Goal: Navigation & Orientation: Find specific page/section

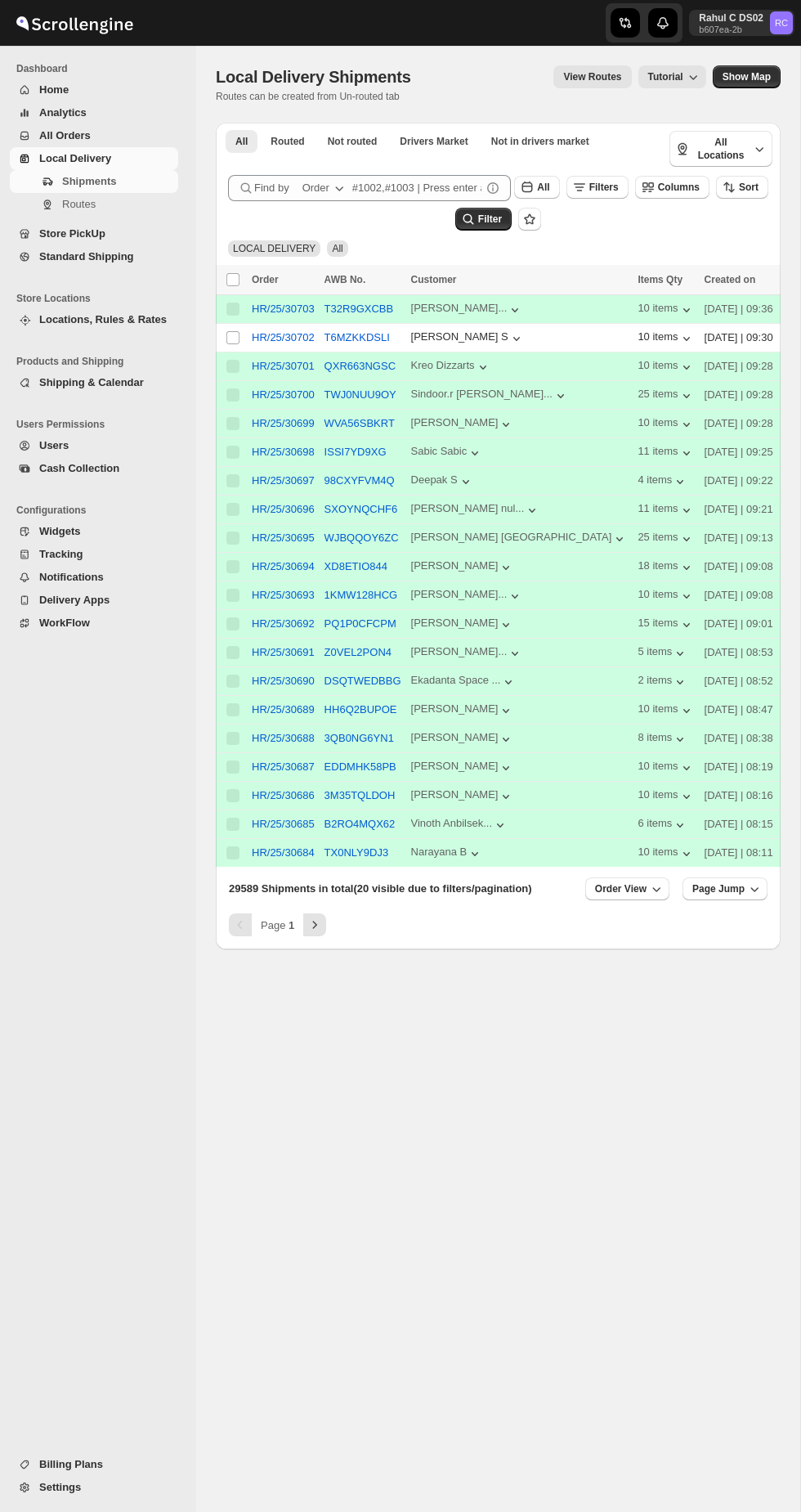
click at [74, 200] on span "Routes" at bounding box center [78, 204] width 34 height 12
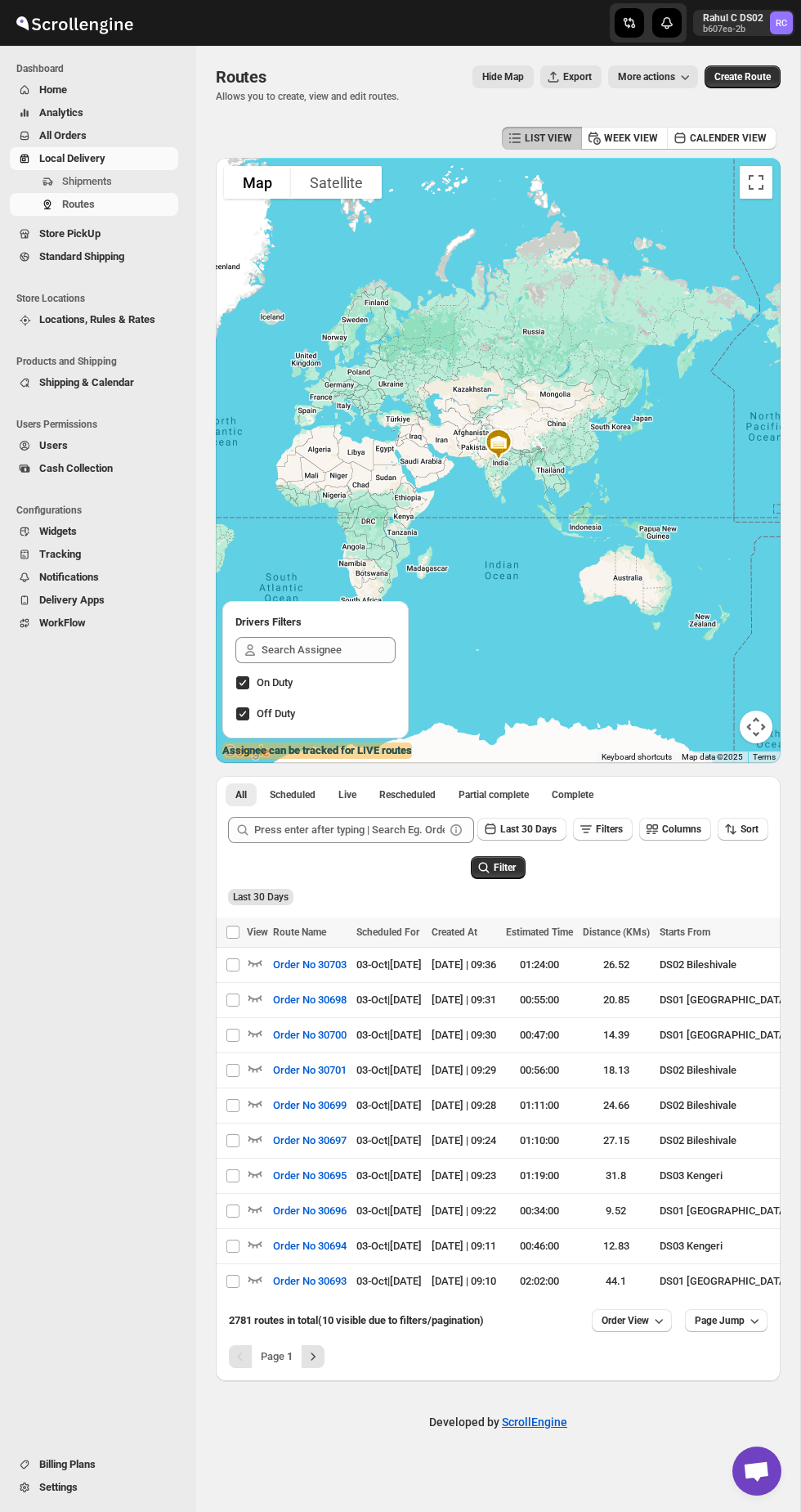
click at [62, 178] on span "Shipments" at bounding box center [87, 181] width 50 height 12
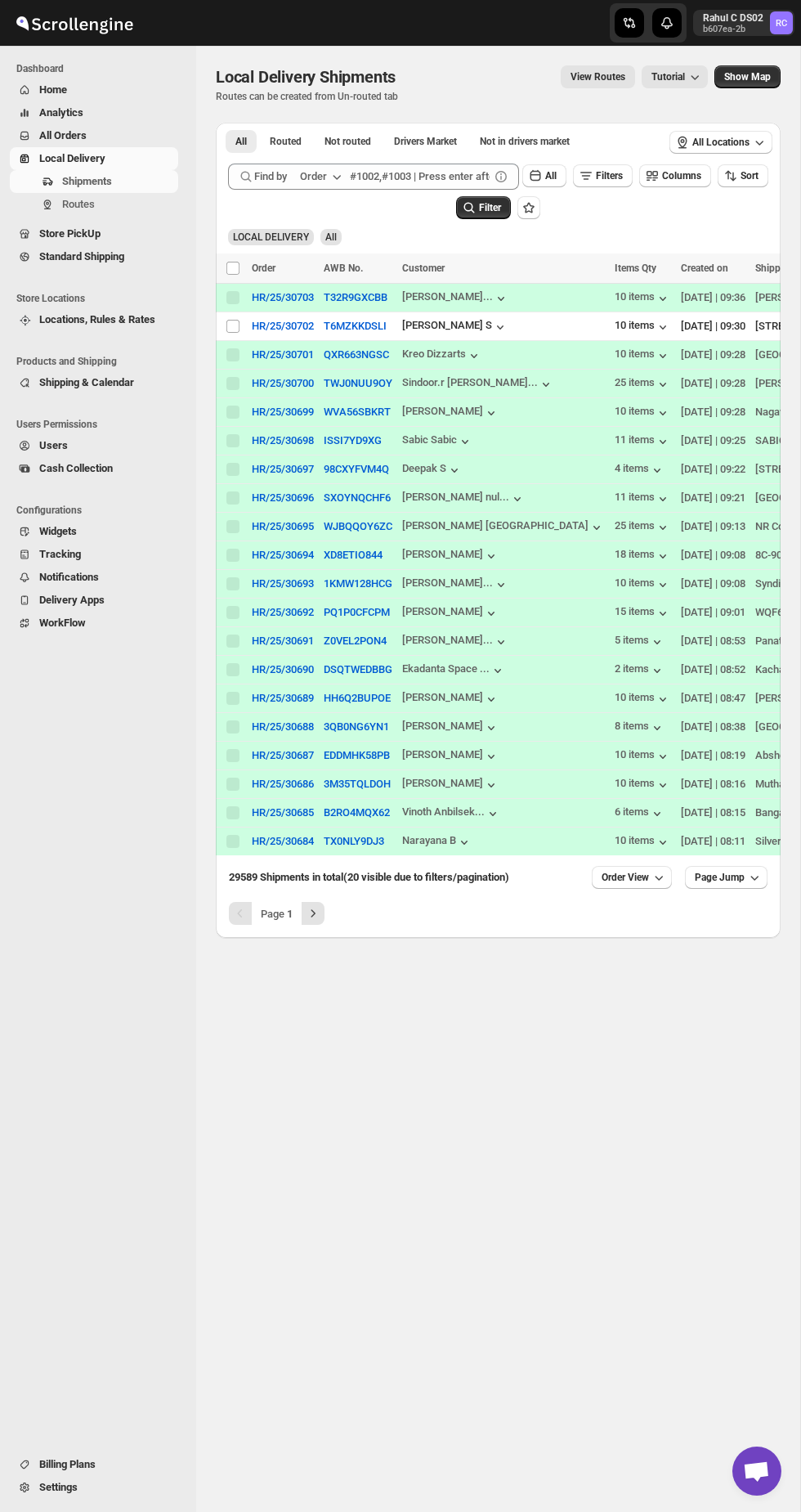
click at [650, 886] on button "Order View" at bounding box center [632, 877] width 80 height 23
click at [644, 1114] on input "20" at bounding box center [619, 1116] width 58 height 26
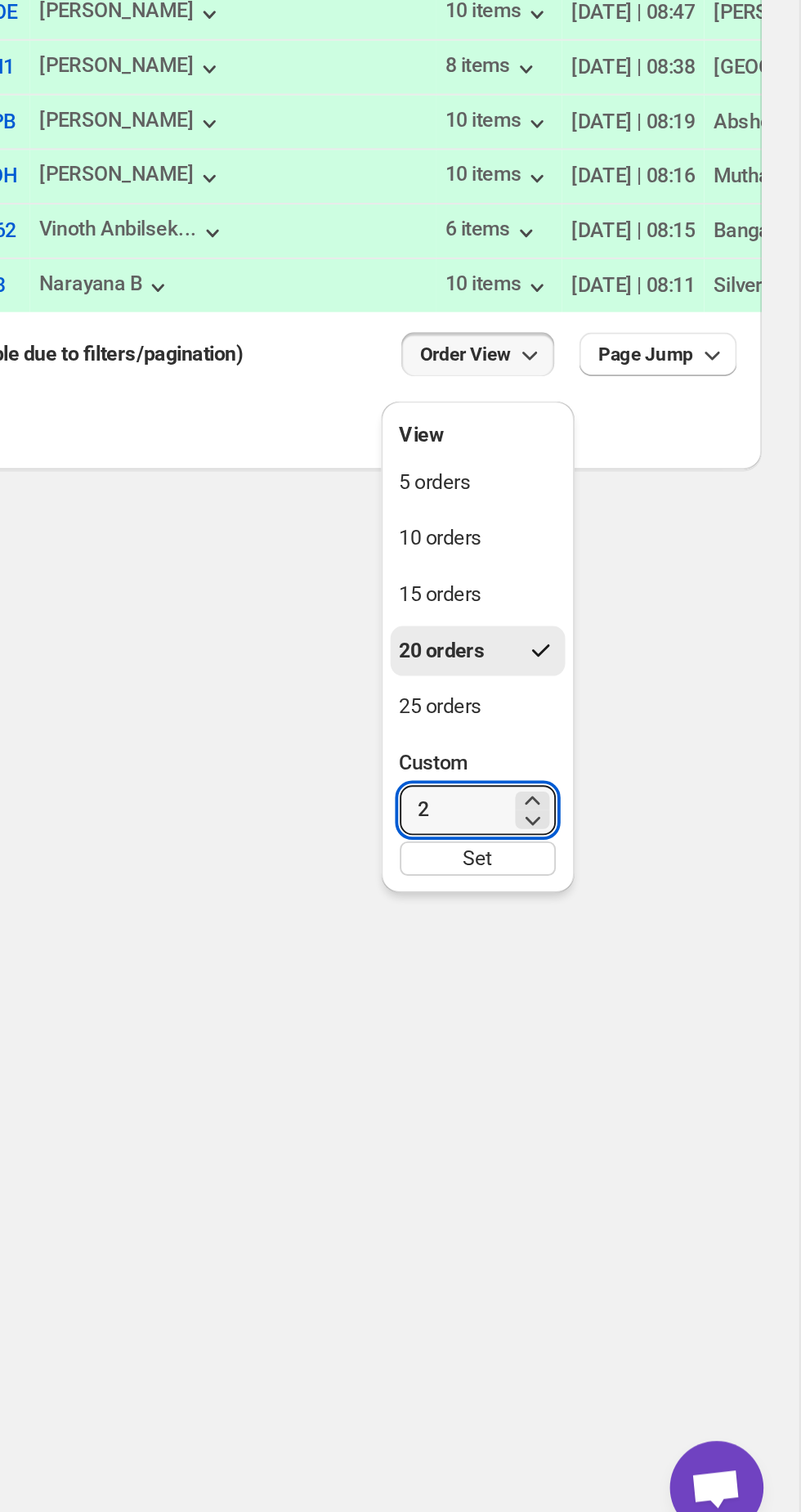
type input "2"
type input "50"
click at [649, 1139] on div "Set" at bounding box center [632, 1141] width 82 height 18
